Goal: Find specific page/section: Find specific page/section

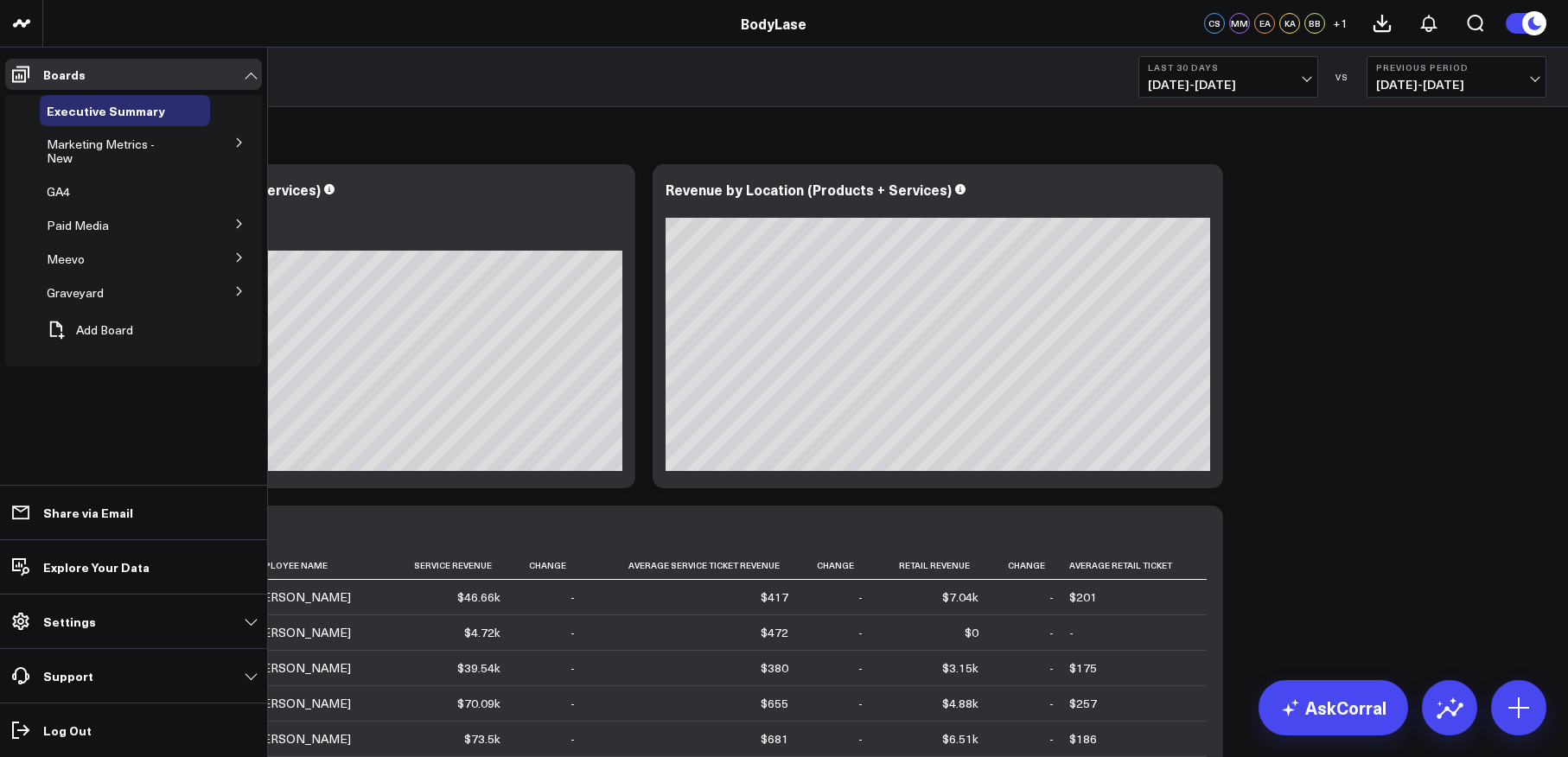
click at [237, 141] on icon at bounding box center [240, 143] width 11 height 11
click at [242, 143] on icon at bounding box center [239, 142] width 11 height 11
click at [242, 143] on icon at bounding box center [240, 143] width 11 height 11
click at [141, 181] on span "Marketing Metrics for L10s" at bounding box center [116, 196] width 119 height 31
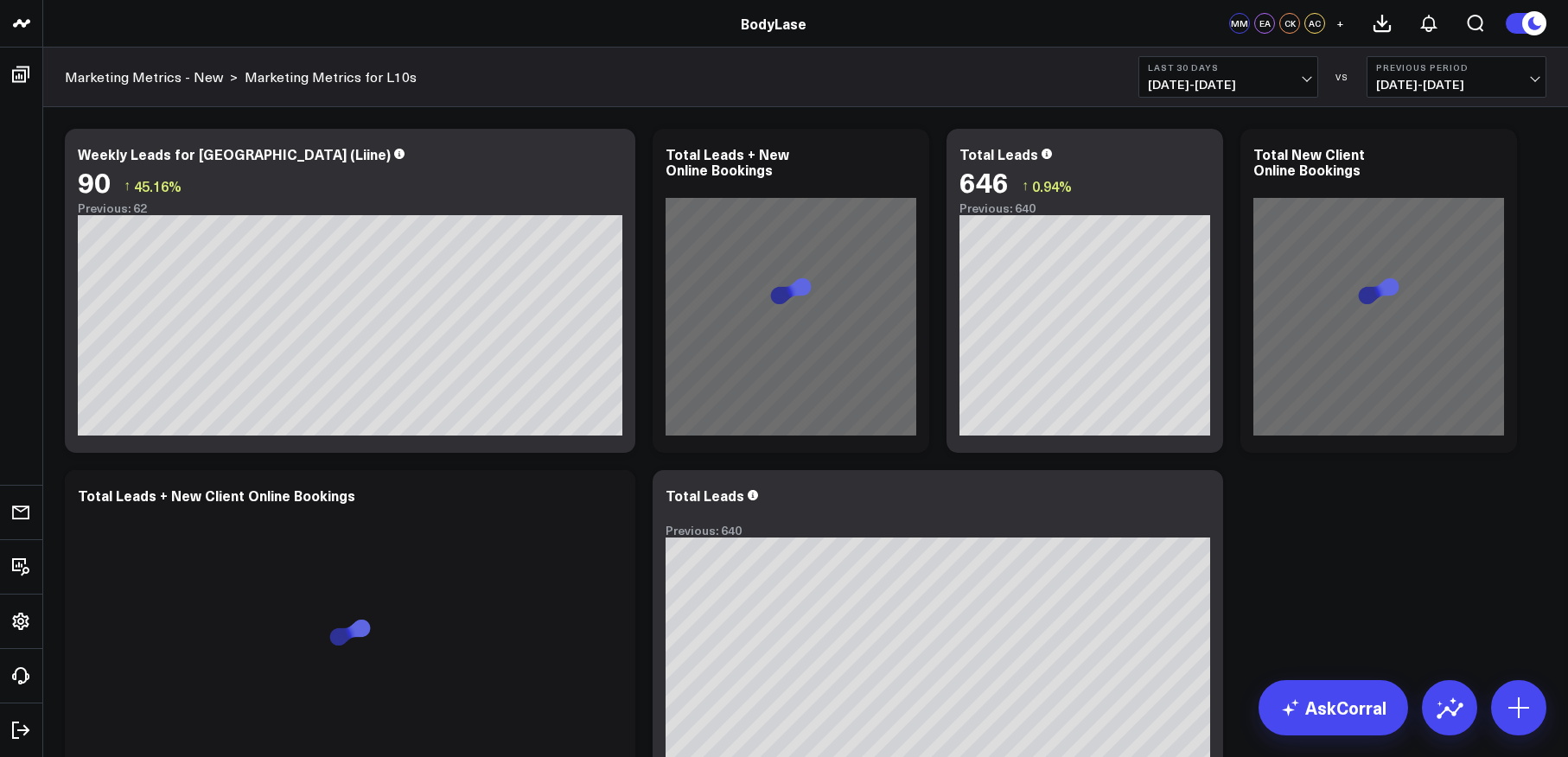
click at [1277, 81] on span "[DATE] - [DATE]" at bounding box center [1228, 84] width 161 height 14
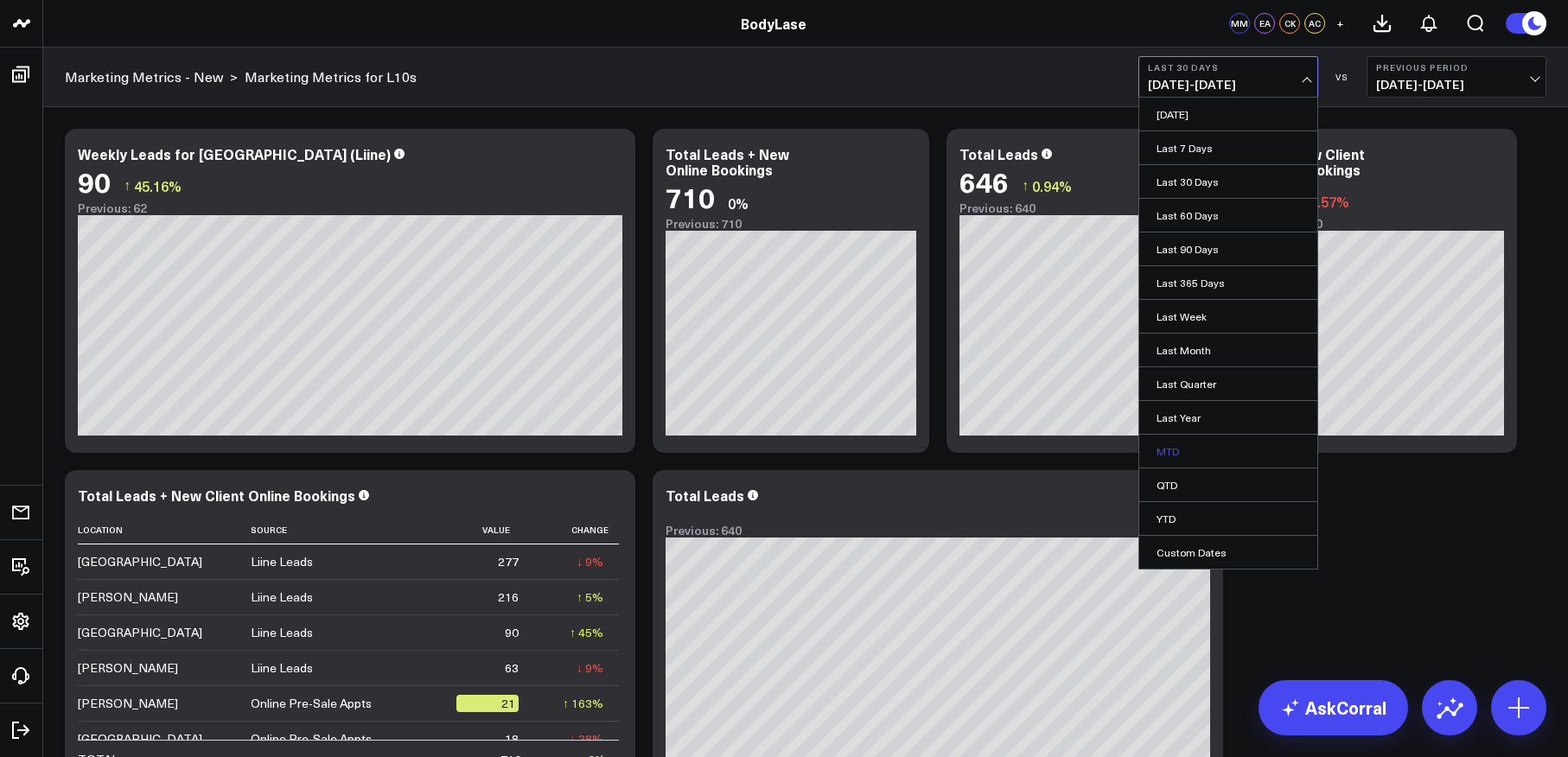
click at [1189, 451] on link "MTD" at bounding box center [1228, 451] width 178 height 32
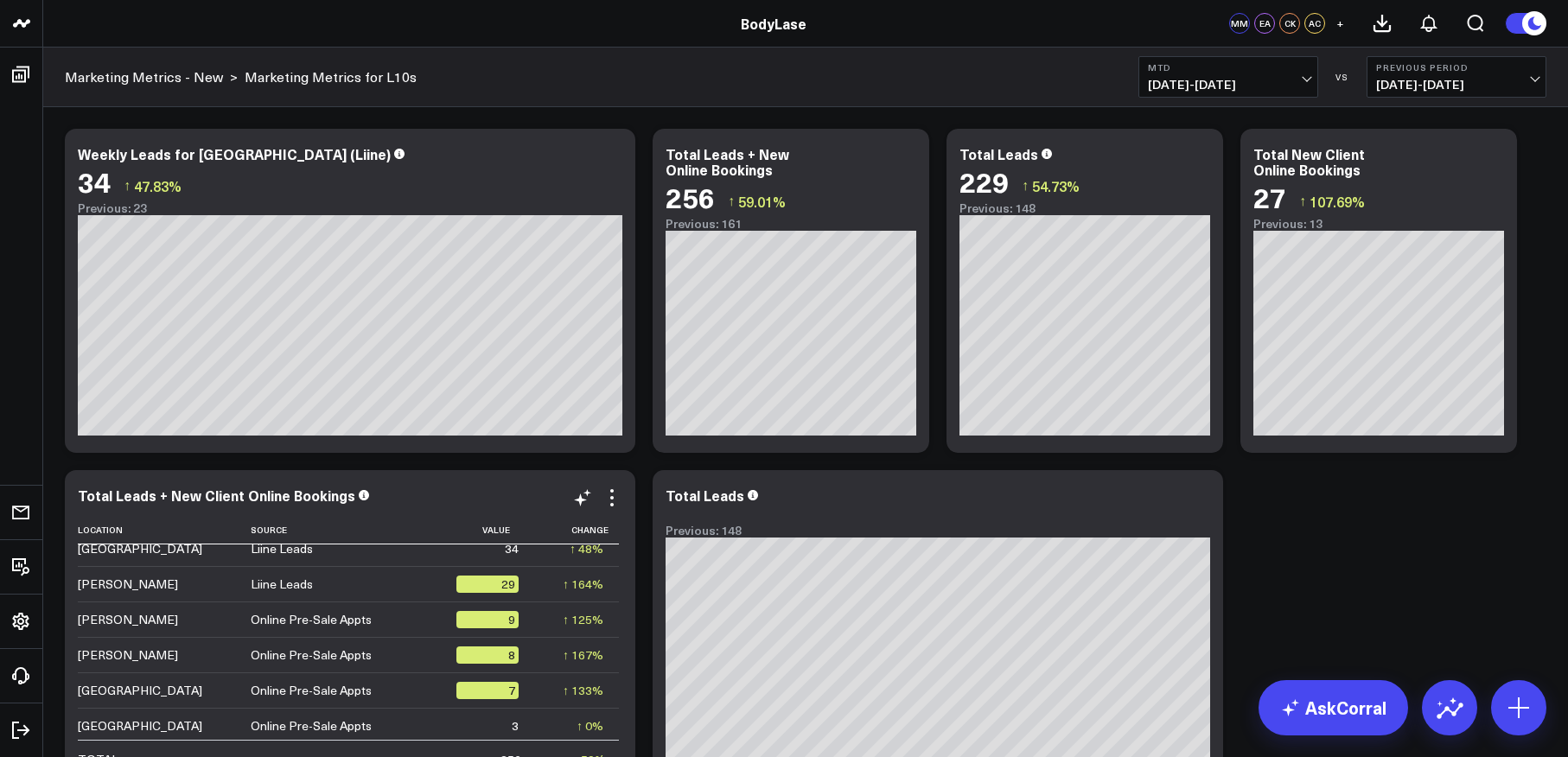
scroll to position [87, 0]
